Goal: Task Accomplishment & Management: Complete application form

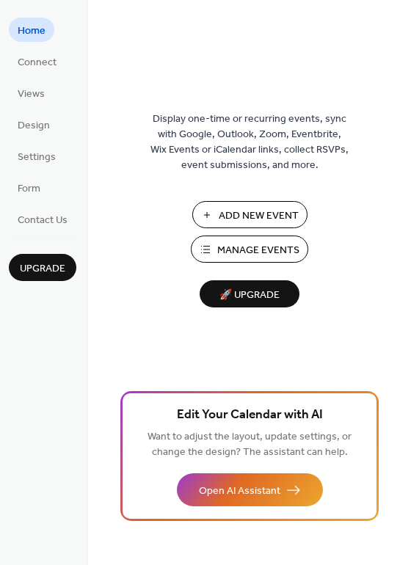
click at [246, 219] on span "Add New Event" at bounding box center [259, 215] width 80 height 15
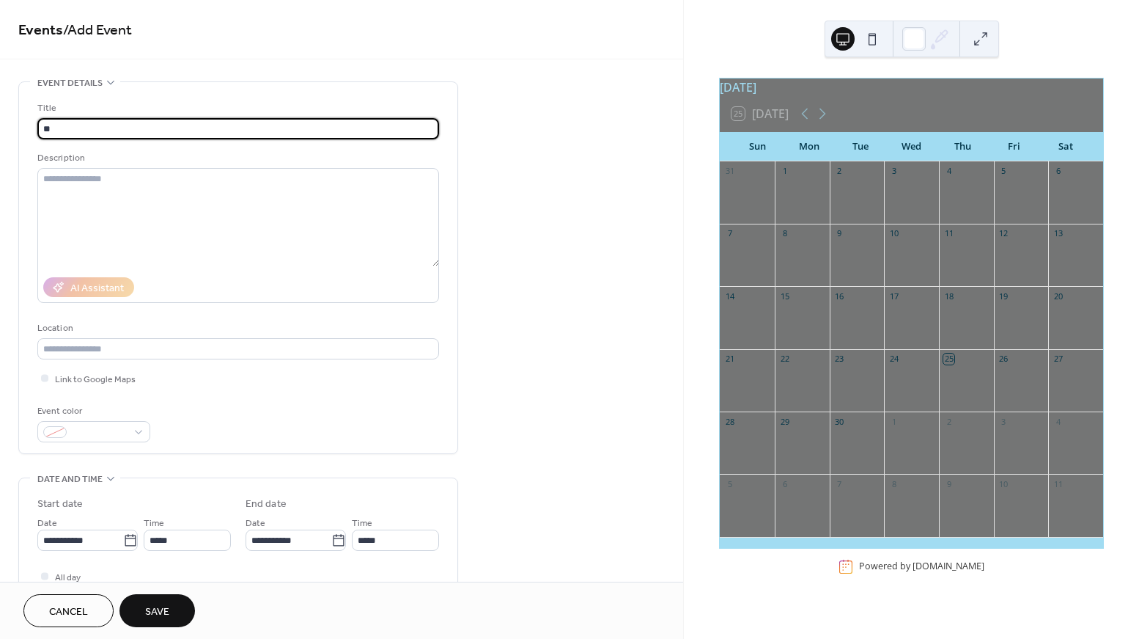
type input "*"
type input "*******"
click at [199, 342] on input "text" at bounding box center [238, 348] width 402 height 21
